Goal: Information Seeking & Learning: Learn about a topic

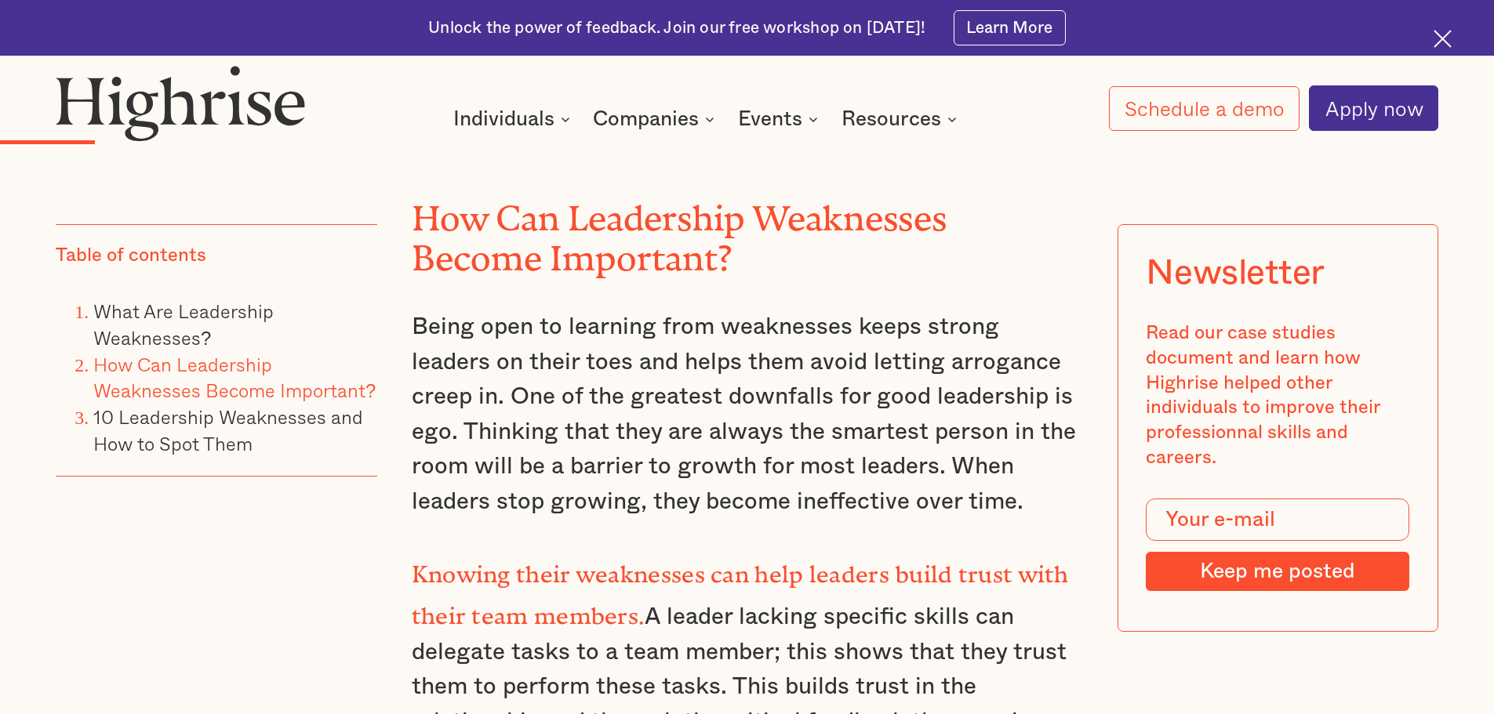
scroll to position [3294, 0]
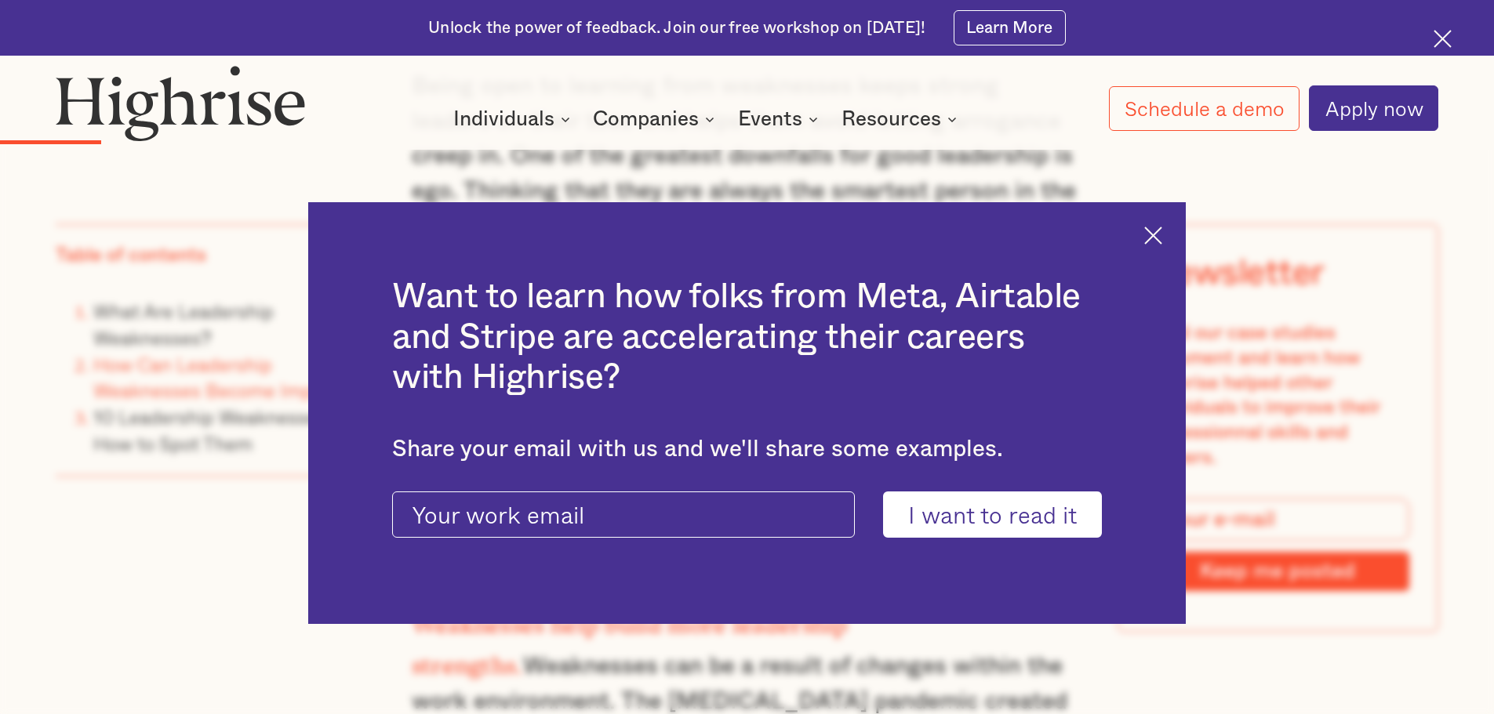
click at [1162, 231] on img at bounding box center [1153, 236] width 18 height 18
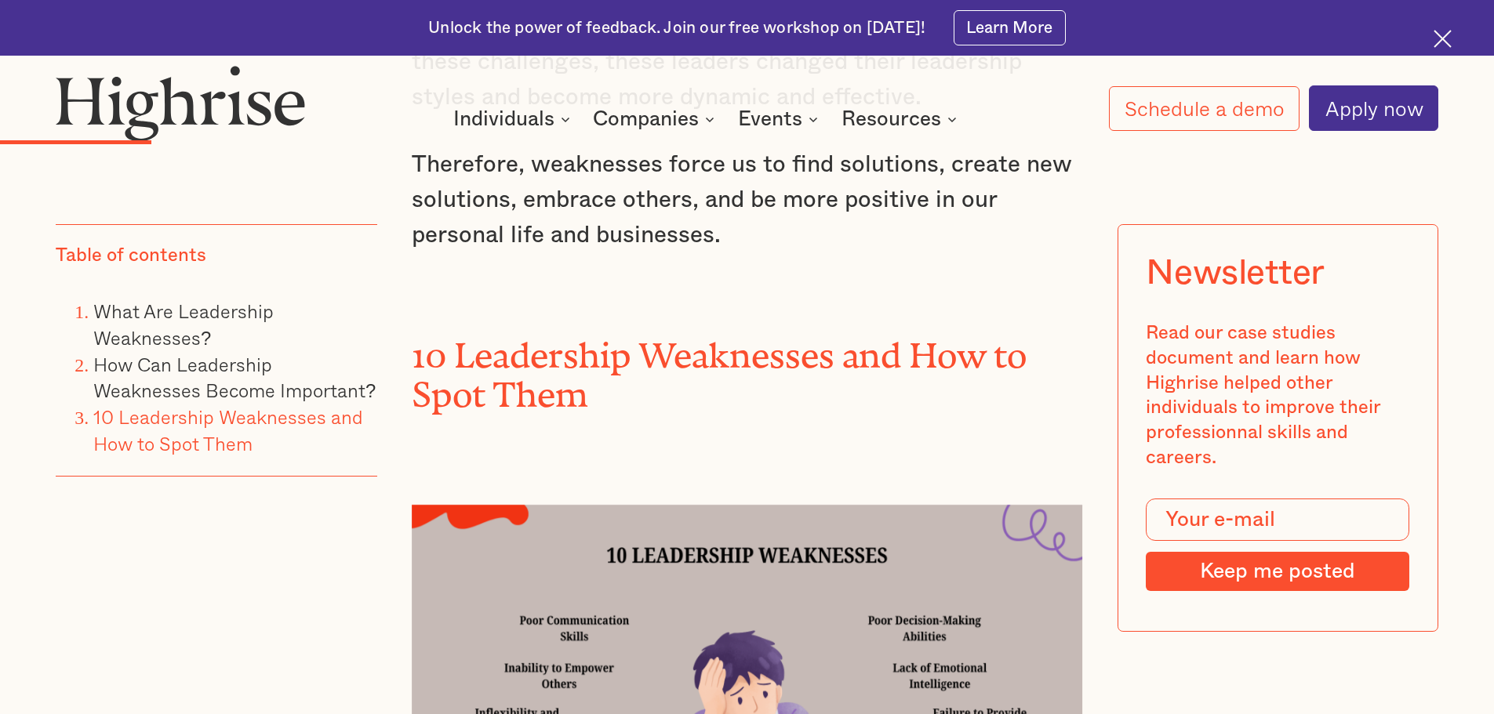
scroll to position [4470, 0]
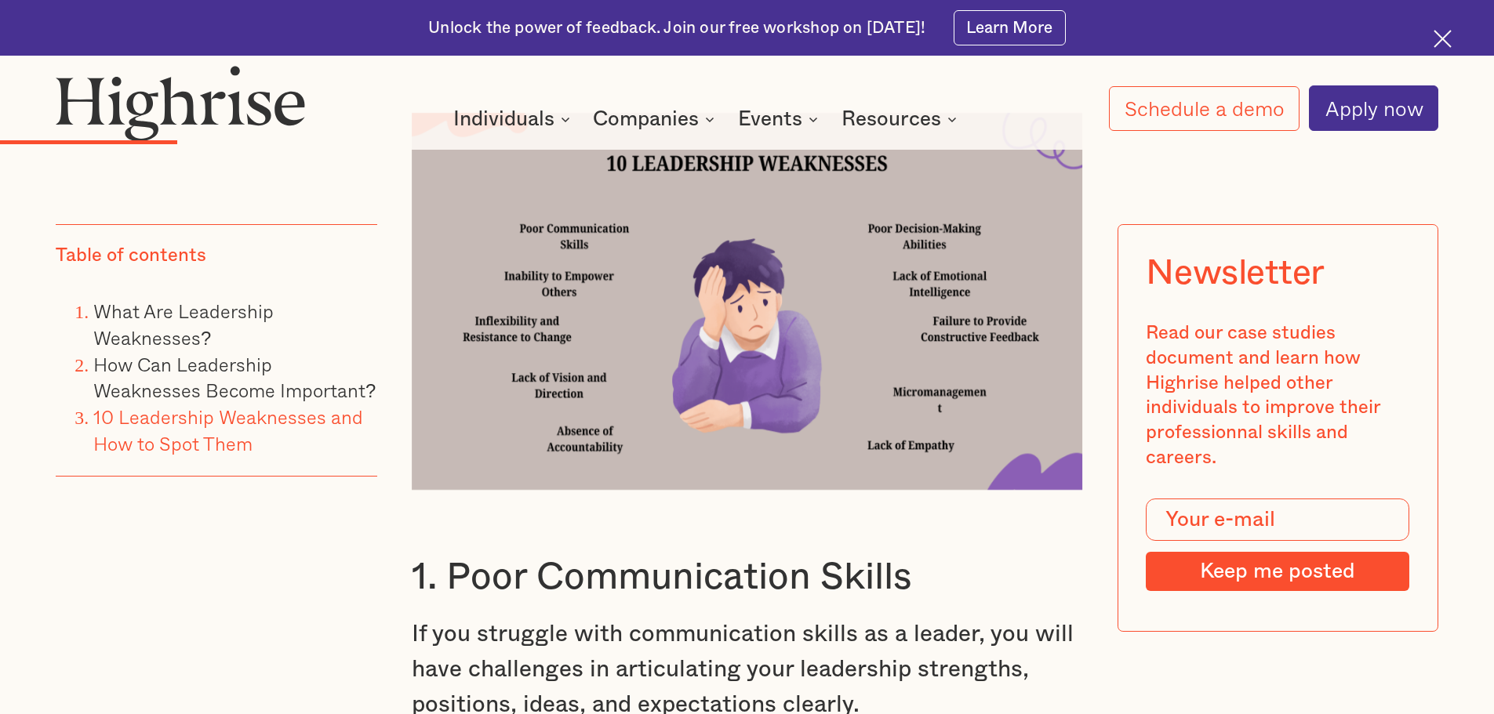
click at [614, 196] on img at bounding box center [747, 301] width 671 height 377
click at [952, 292] on img at bounding box center [747, 301] width 671 height 377
click at [955, 258] on img at bounding box center [747, 301] width 671 height 377
click at [947, 199] on img at bounding box center [747, 301] width 671 height 377
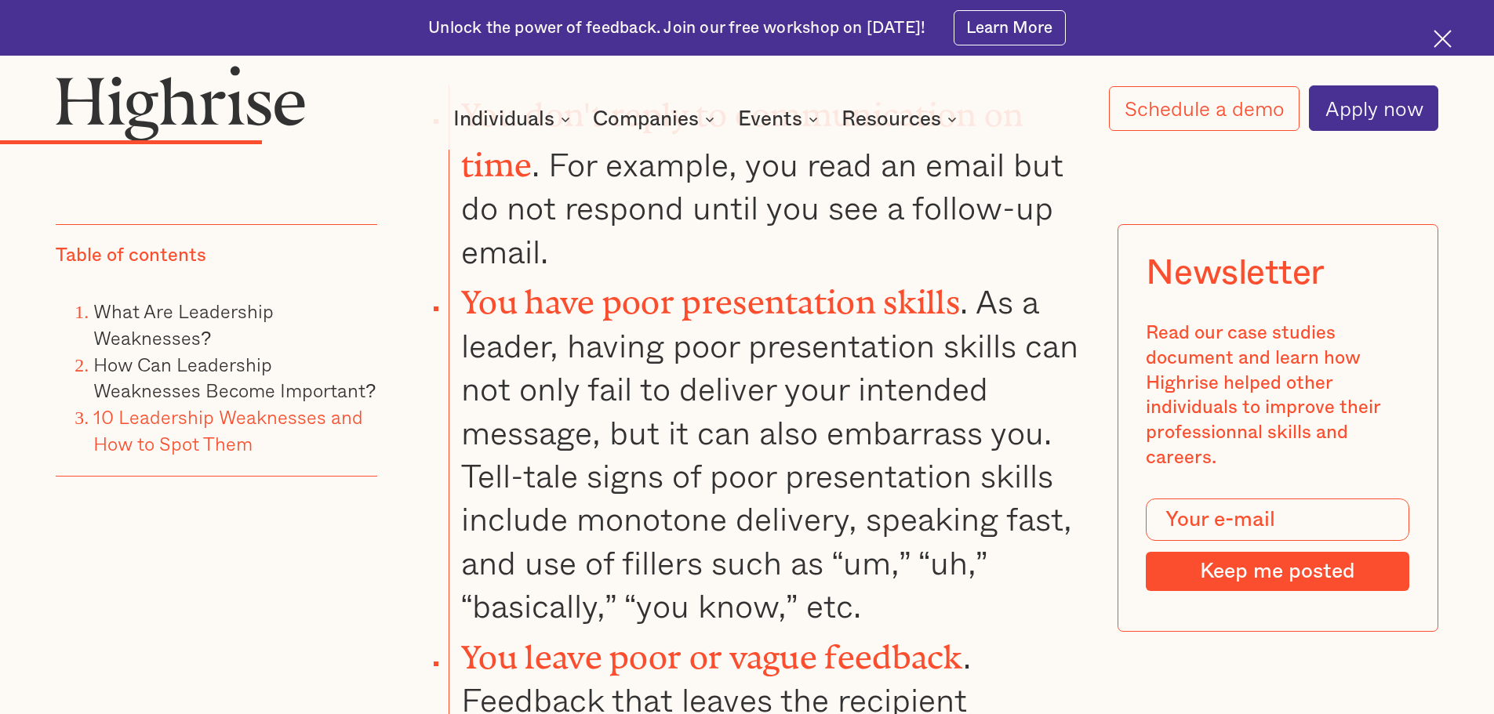
scroll to position [5568, 0]
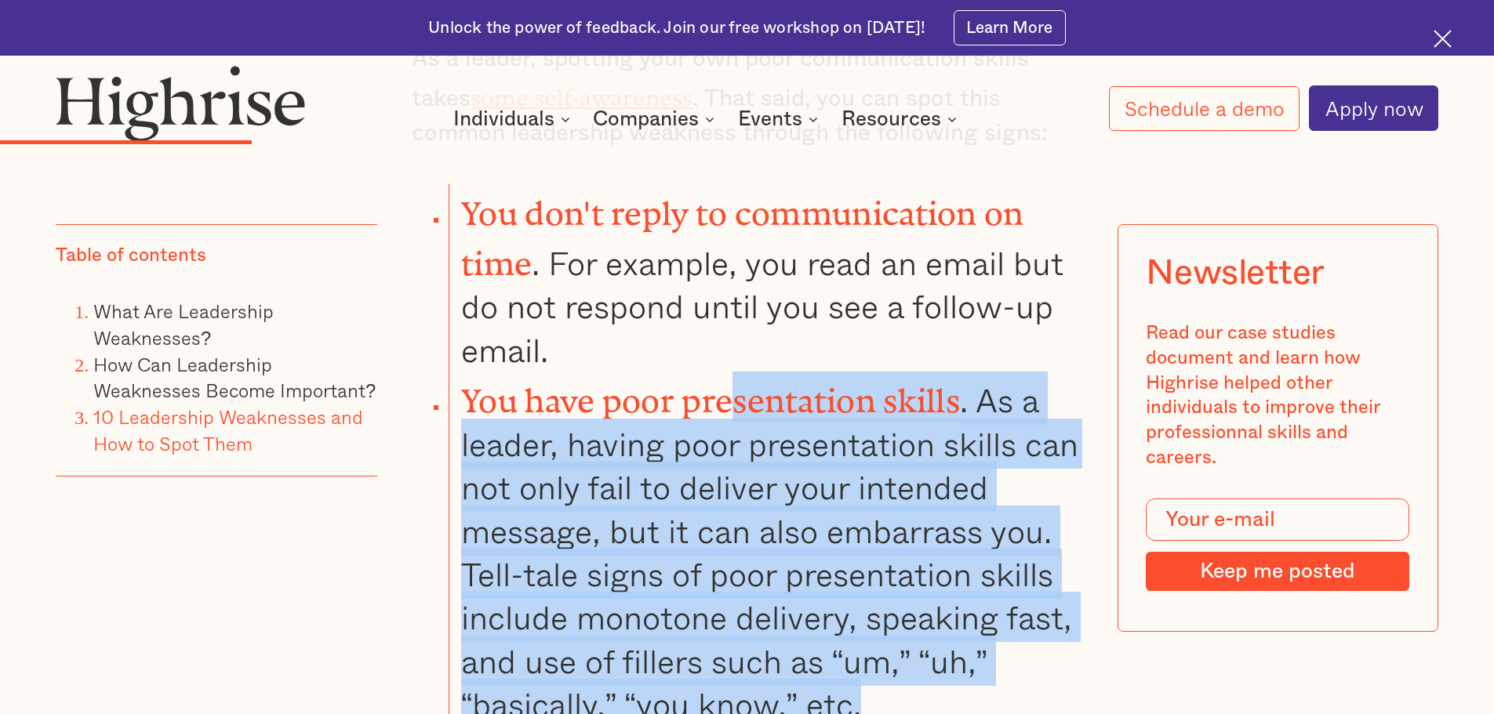
drag, startPoint x: 728, startPoint y: 293, endPoint x: 881, endPoint y: 601, distance: 344.1
click at [877, 601] on li "You have poor presentation skills . As a leader, having poor presentation skill…" at bounding box center [766, 549] width 634 height 354
click at [881, 601] on li "You have poor presentation skills . As a leader, having poor presentation skill…" at bounding box center [766, 549] width 634 height 354
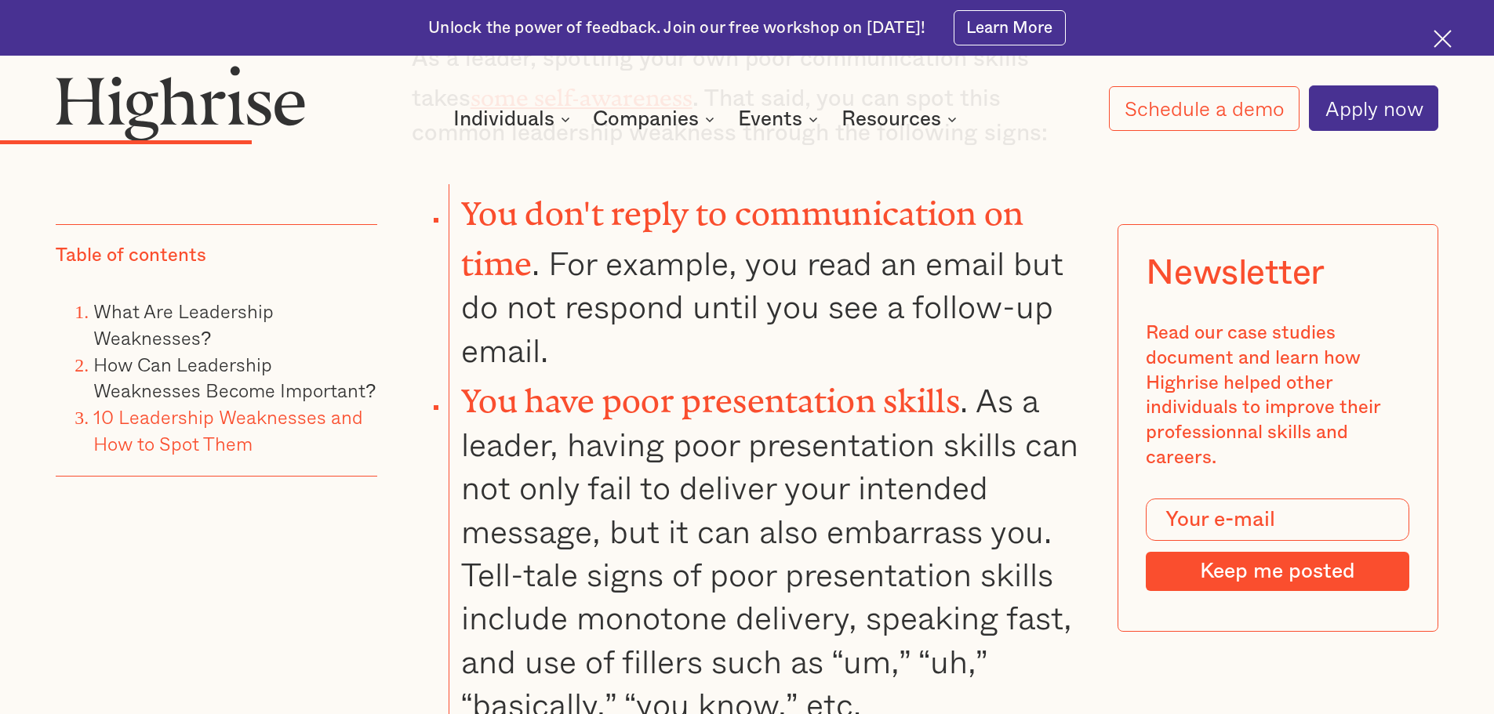
drag, startPoint x: 806, startPoint y: 311, endPoint x: 723, endPoint y: 349, distance: 91.3
click at [802, 383] on strong "You have poor presentation skills" at bounding box center [710, 393] width 499 height 20
